Goal: Browse casually

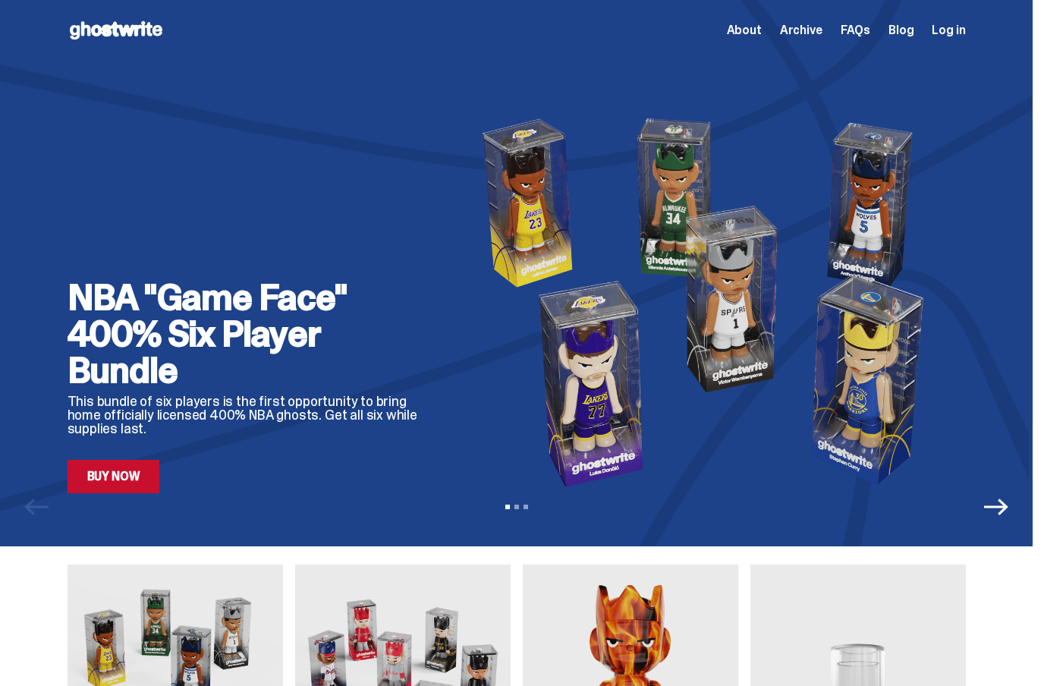
click at [759, 31] on span "About" at bounding box center [744, 30] width 35 height 12
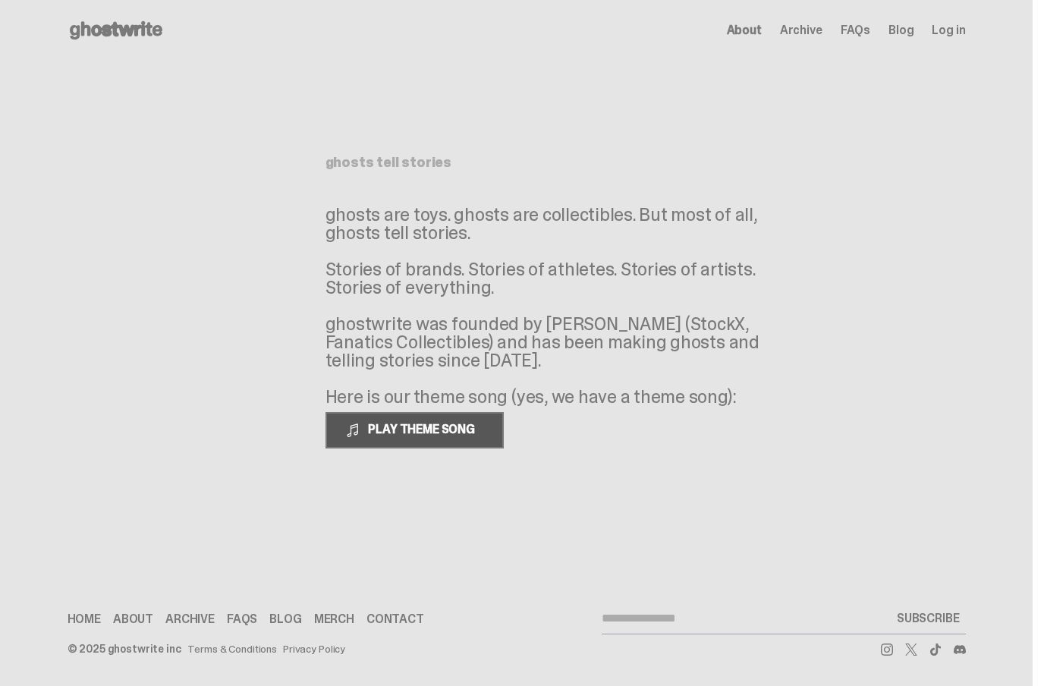
click at [424, 437] on span "PLAY THEME SONG" at bounding box center [423, 429] width 122 height 16
click at [421, 448] on button "PAUSE THEME SONG" at bounding box center [413, 430] width 177 height 36
click at [421, 448] on button "PLAY THEME SONG" at bounding box center [414, 430] width 178 height 36
click at [420, 437] on span "PAUSE THEME SONG" at bounding box center [422, 429] width 120 height 16
